Goal: Task Accomplishment & Management: Use online tool/utility

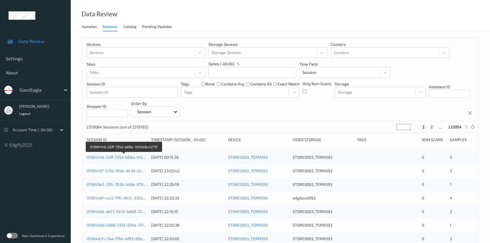
drag, startPoint x: 113, startPoint y: 157, endPoint x: 117, endPoint y: 157, distance: 4.0
click at [113, 157] on link "01994149-22ff-735d-b88a-1b50e8c4277f" at bounding box center [124, 157] width 75 height 5
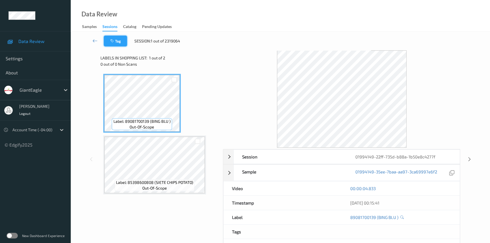
click at [119, 40] on button "Tag" at bounding box center [115, 41] width 23 height 11
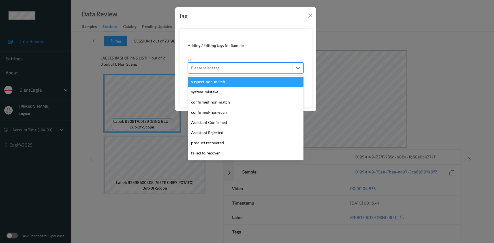
click at [297, 68] on icon at bounding box center [297, 68] width 3 height 2
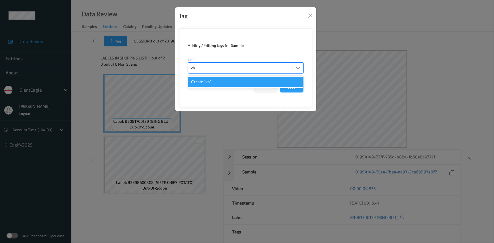
type input "v"
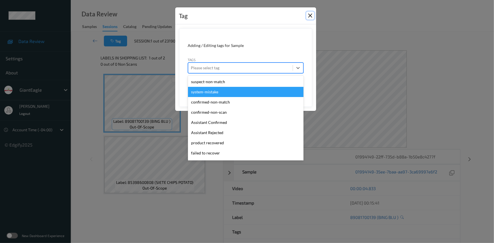
click at [312, 12] on button "Close" at bounding box center [310, 16] width 8 height 8
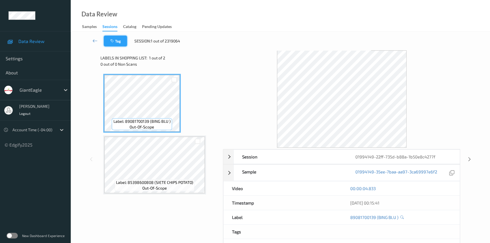
click at [113, 43] on button "Tag" at bounding box center [115, 41] width 23 height 11
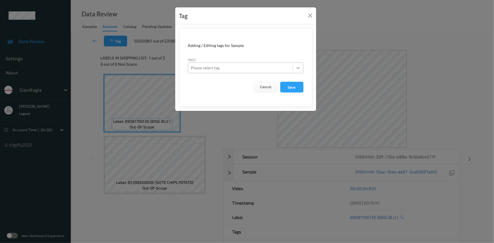
click at [299, 68] on icon at bounding box center [298, 68] width 6 height 6
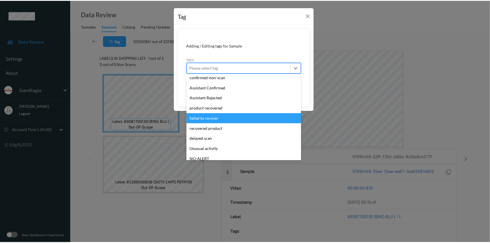
scroll to position [80, 0]
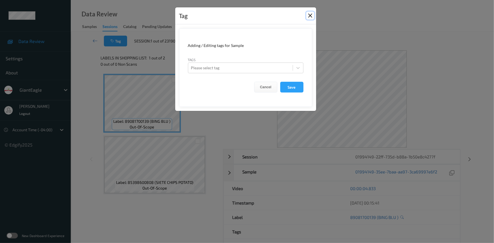
click at [308, 14] on button "Close" at bounding box center [310, 16] width 8 height 8
